Goal: Transaction & Acquisition: Purchase product/service

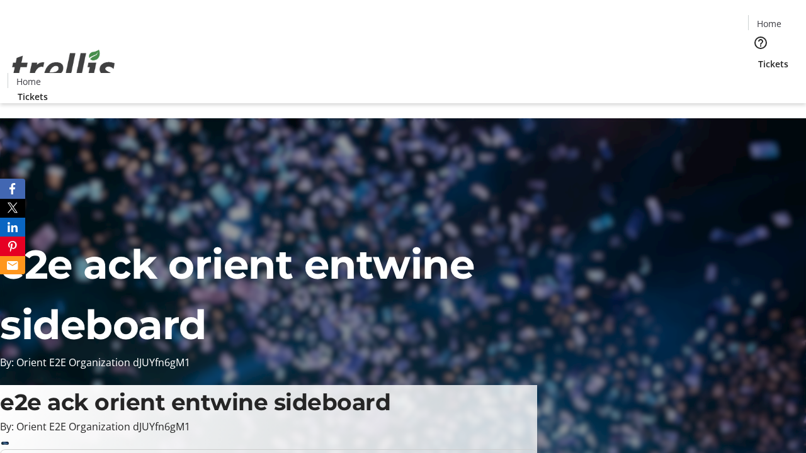
click at [758, 57] on span "Tickets" at bounding box center [773, 63] width 30 height 13
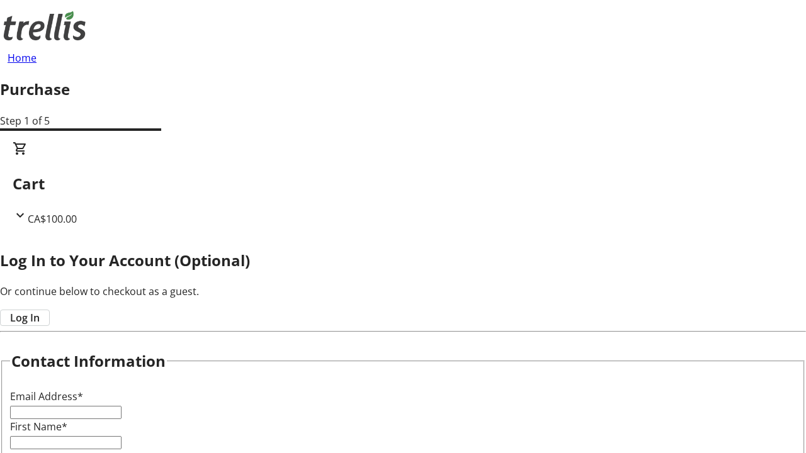
type input "FREE"
type input "[PERSON_NAME][EMAIL_ADDRESS][DOMAIN_NAME]"
type input "[PERSON_NAME]"
type input "[GEOGRAPHIC_DATA]"
